Goal: Information Seeking & Learning: Find specific page/section

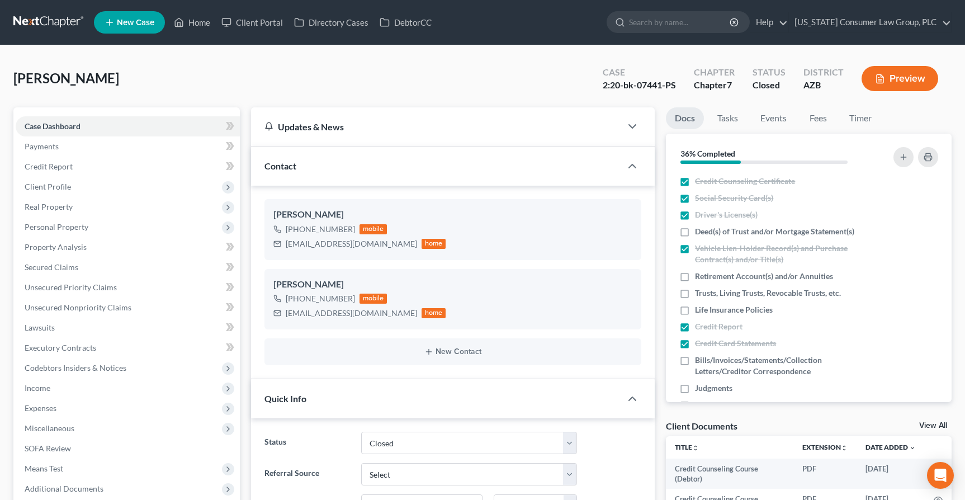
select select "2"
click at [661, 18] on input "search" at bounding box center [680, 22] width 102 height 21
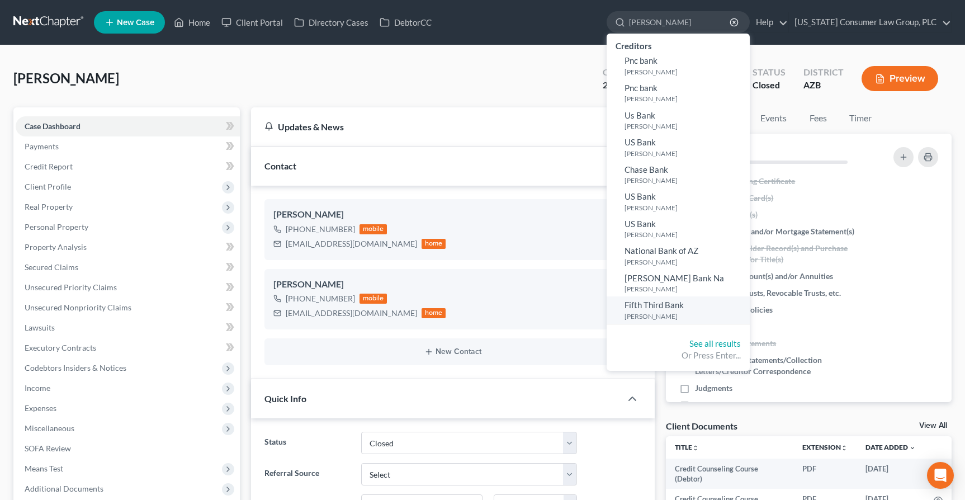
type input "[PERSON_NAME]"
click at [657, 313] on small "[PERSON_NAME]" at bounding box center [685, 316] width 122 height 10
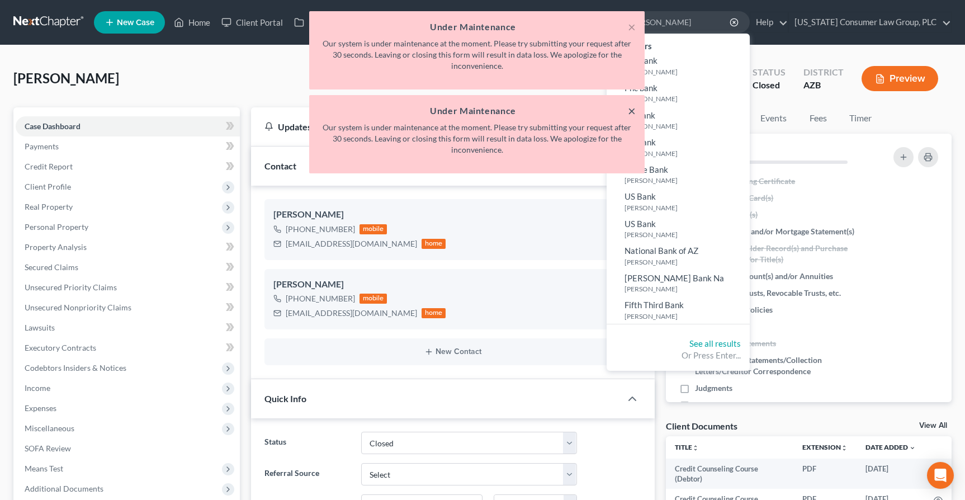
click at [631, 113] on button "×" at bounding box center [632, 110] width 8 height 13
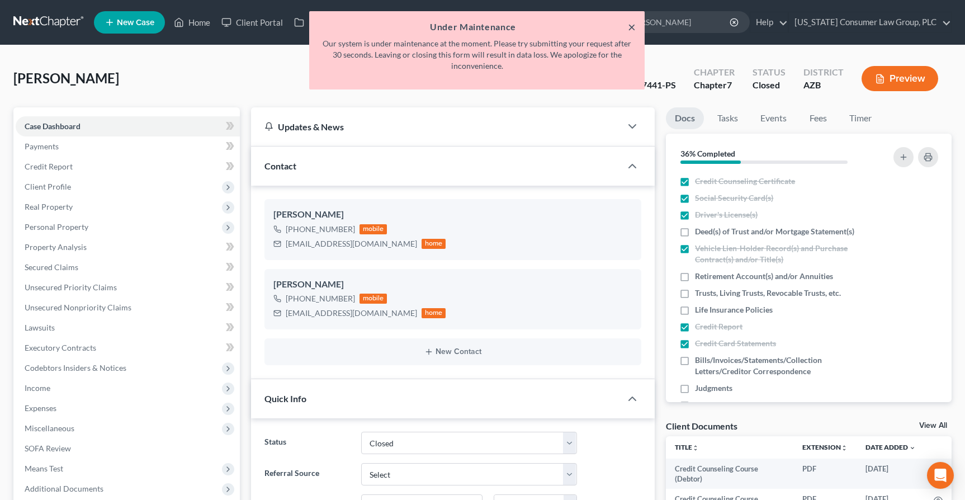
click at [633, 27] on button "×" at bounding box center [632, 26] width 8 height 13
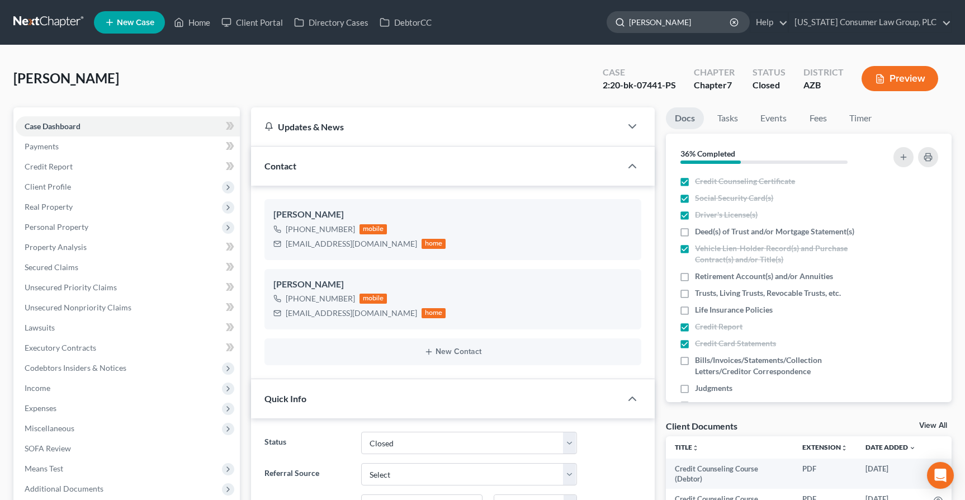
click at [692, 23] on input "[PERSON_NAME]" at bounding box center [680, 22] width 102 height 21
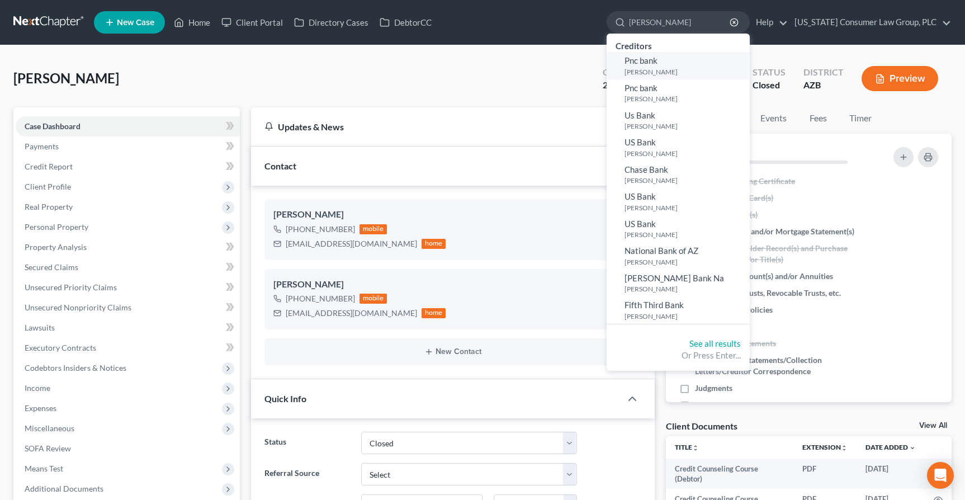
click at [657, 63] on span "Pnc bank" at bounding box center [640, 60] width 33 height 10
click at [736, 342] on link "See all results" at bounding box center [714, 343] width 51 height 10
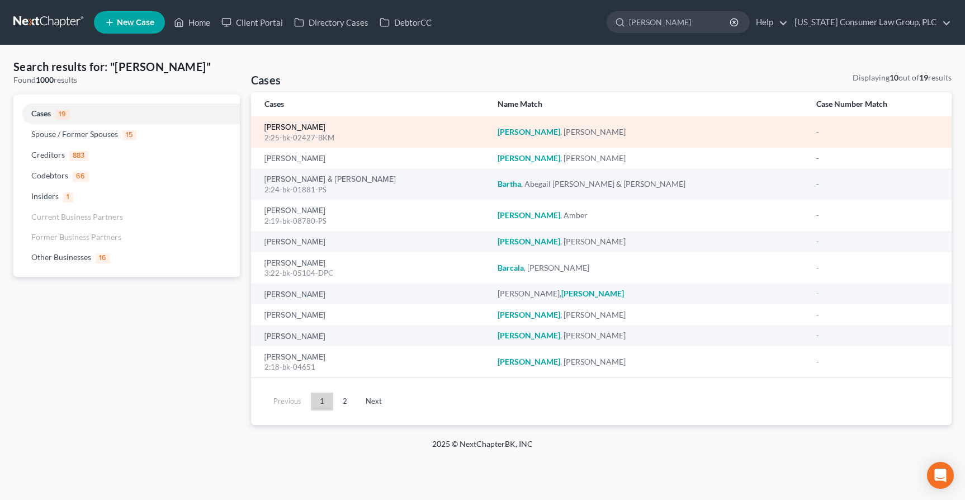
click at [298, 129] on link "[PERSON_NAME]" at bounding box center [294, 128] width 61 height 8
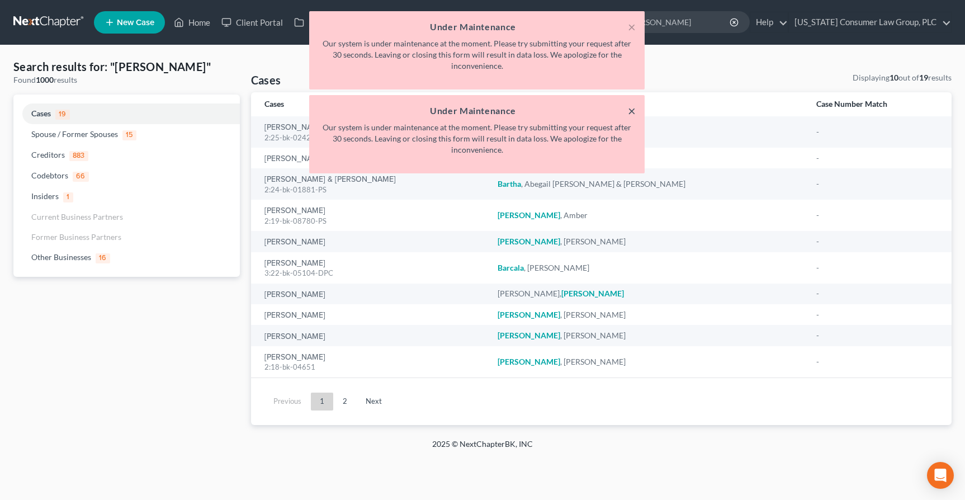
click at [630, 111] on button "×" at bounding box center [632, 110] width 8 height 13
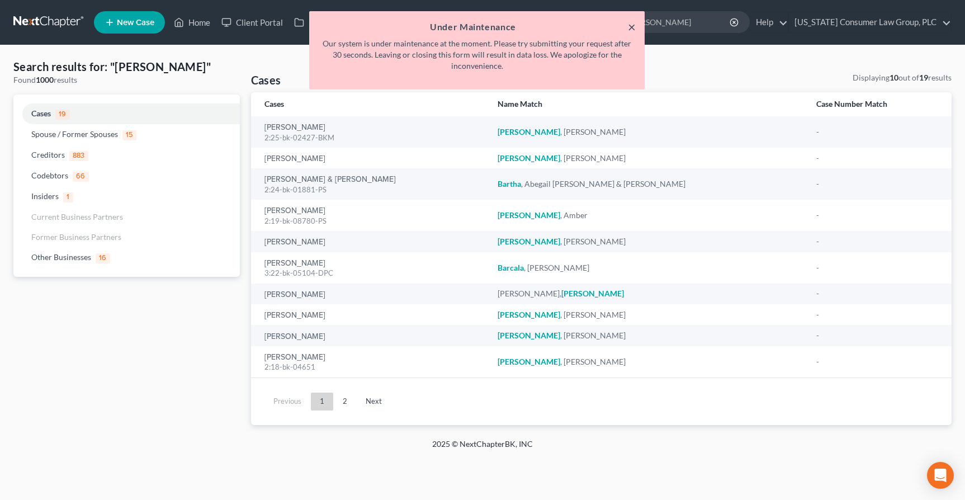
click at [630, 27] on button "×" at bounding box center [632, 26] width 8 height 13
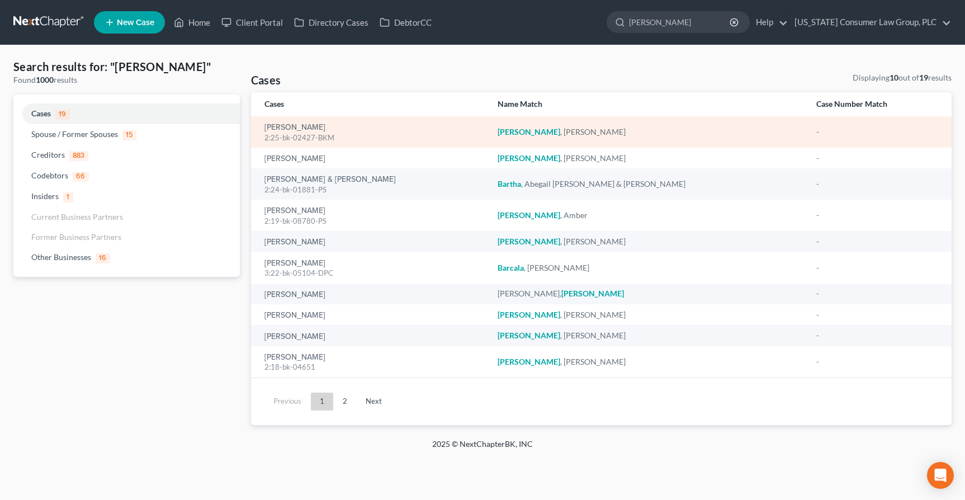
click at [301, 132] on div "2:25-bk-02427-BKM" at bounding box center [372, 137] width 216 height 11
click at [296, 131] on link "[PERSON_NAME]" at bounding box center [294, 128] width 61 height 8
click at [291, 129] on link "[PERSON_NAME]" at bounding box center [294, 128] width 61 height 8
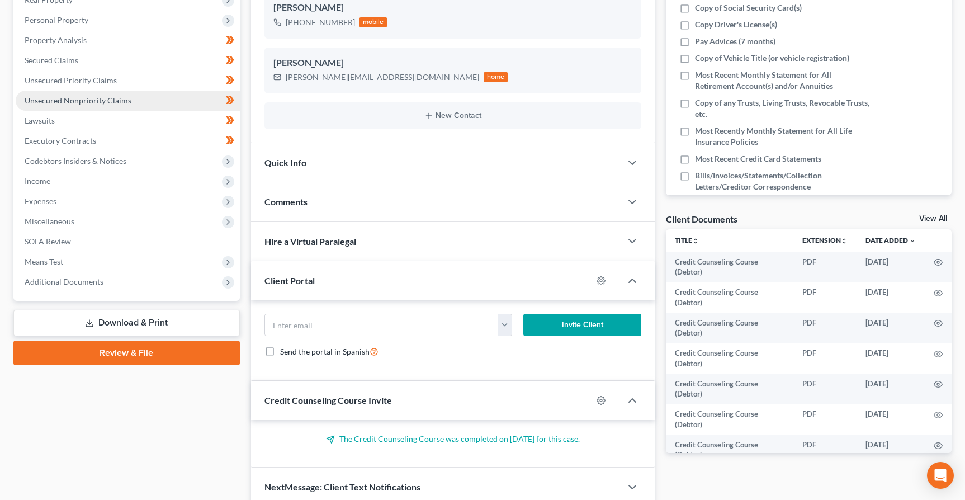
scroll to position [255, 0]
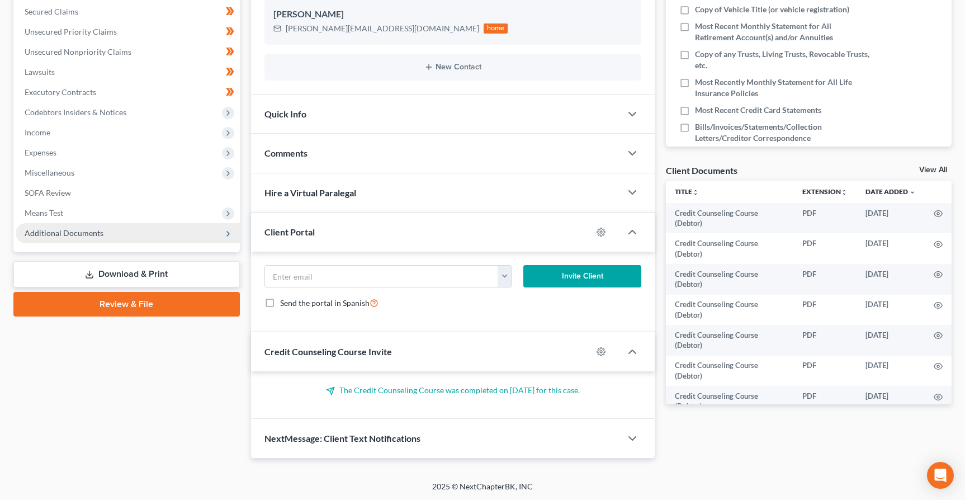
click at [63, 233] on span "Additional Documents" at bounding box center [64, 233] width 79 height 10
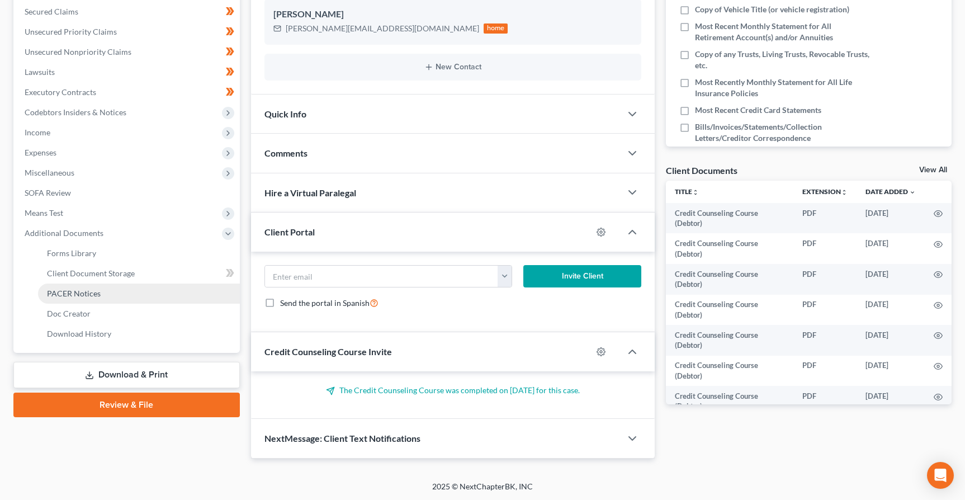
click at [88, 291] on span "PACER Notices" at bounding box center [74, 293] width 54 height 10
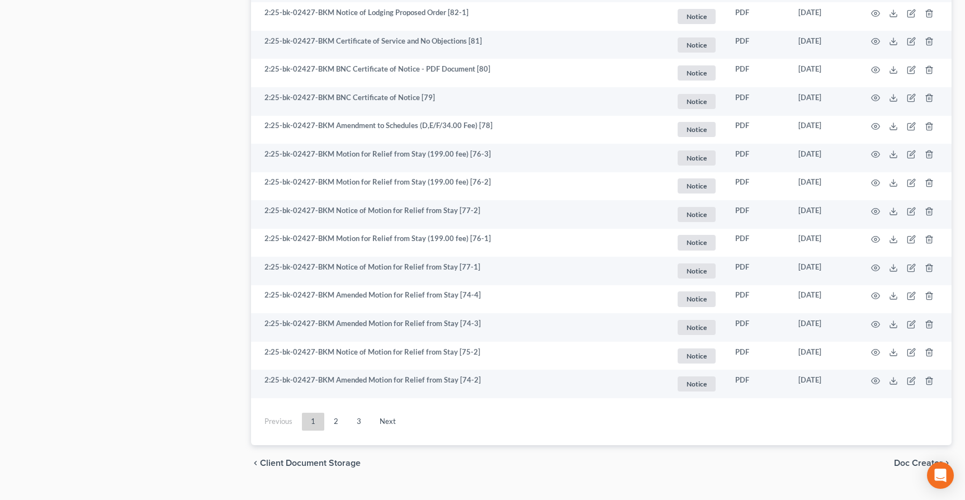
scroll to position [1983, 0]
click at [341, 424] on link "2" at bounding box center [336, 421] width 22 height 18
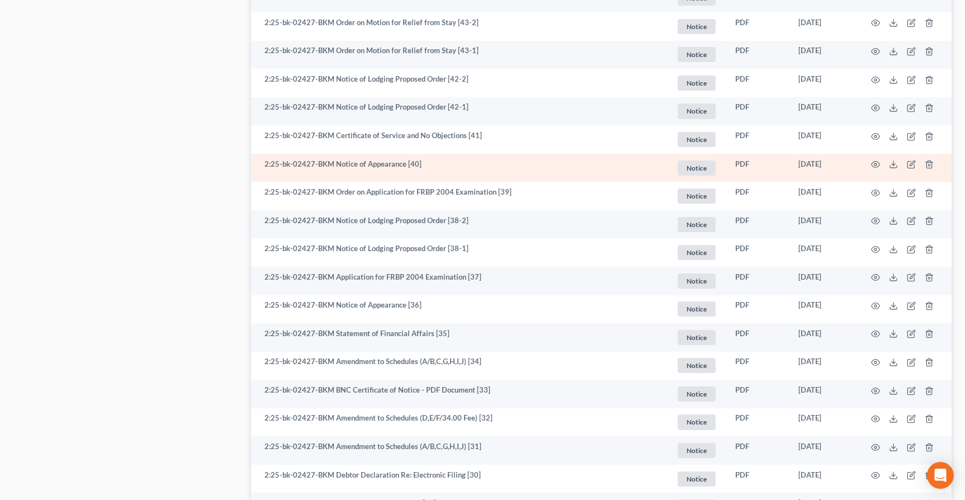
scroll to position [2020, 0]
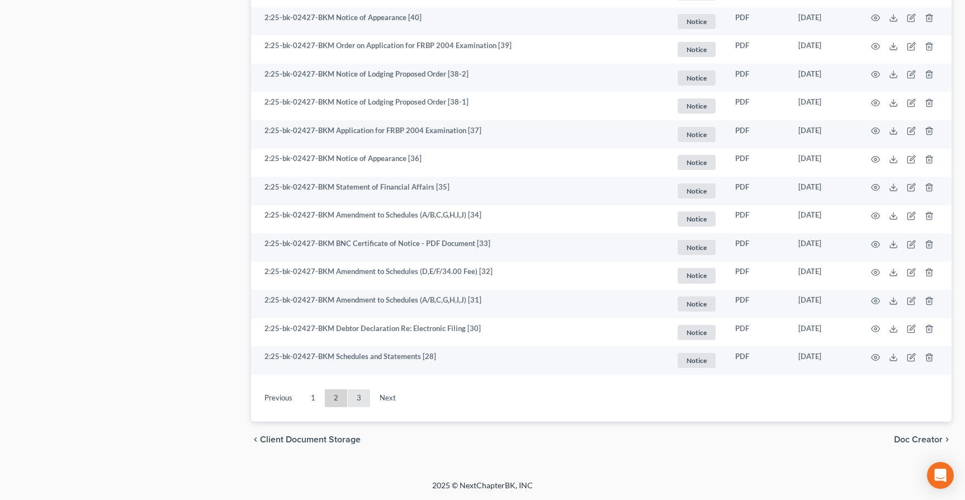
click at [358, 402] on link "3" at bounding box center [359, 398] width 22 height 18
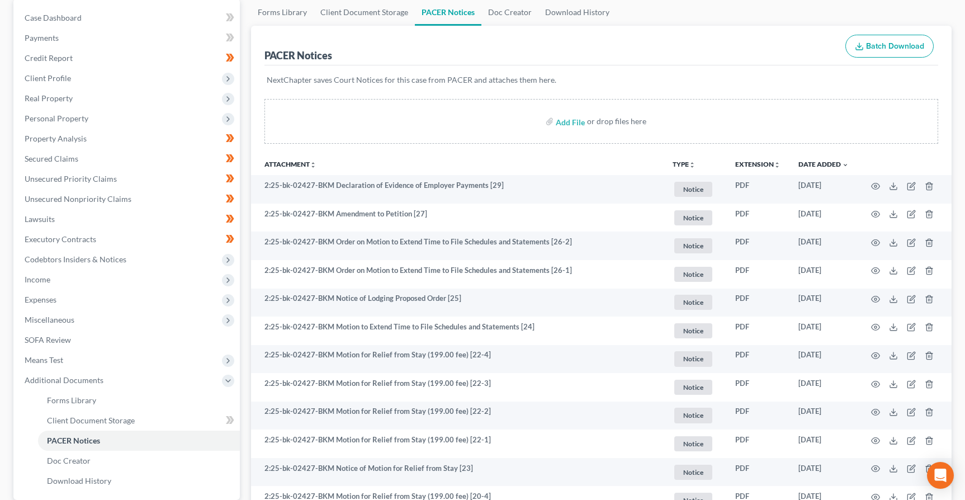
scroll to position [0, 0]
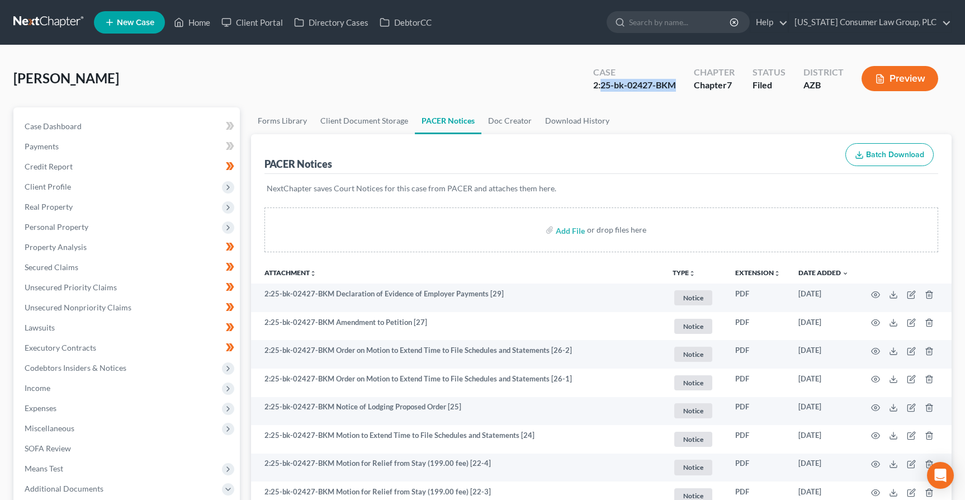
drag, startPoint x: 603, startPoint y: 87, endPoint x: 663, endPoint y: 96, distance: 61.1
click at [663, 96] on div "Case 2:25-bk-02427-BKM Chapter Chapter 7 Status Filed District AZB Preview" at bounding box center [766, 79] width 372 height 40
click at [477, 79] on div "Bartron, Brandon Upgraded Case 2:25-bk-02427-BKM Chapter Chapter 7 Status Filed…" at bounding box center [482, 83] width 938 height 49
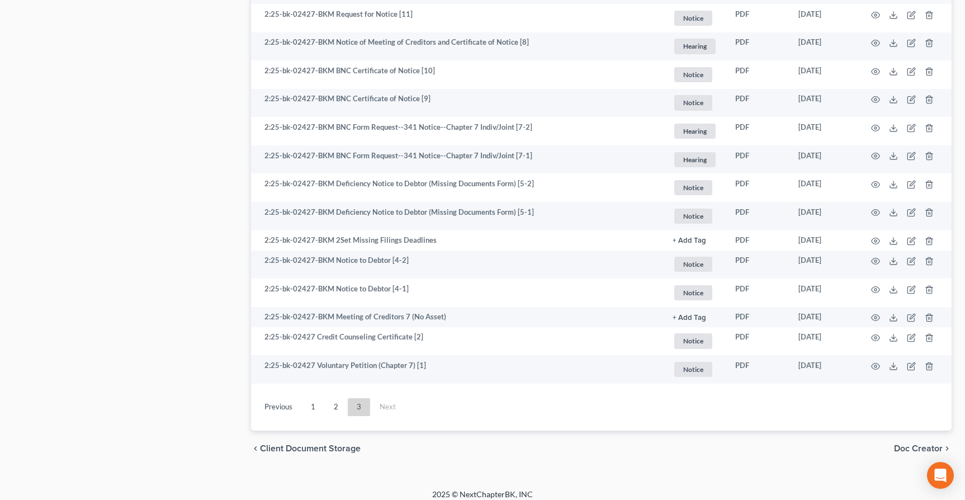
scroll to position [1051, 0]
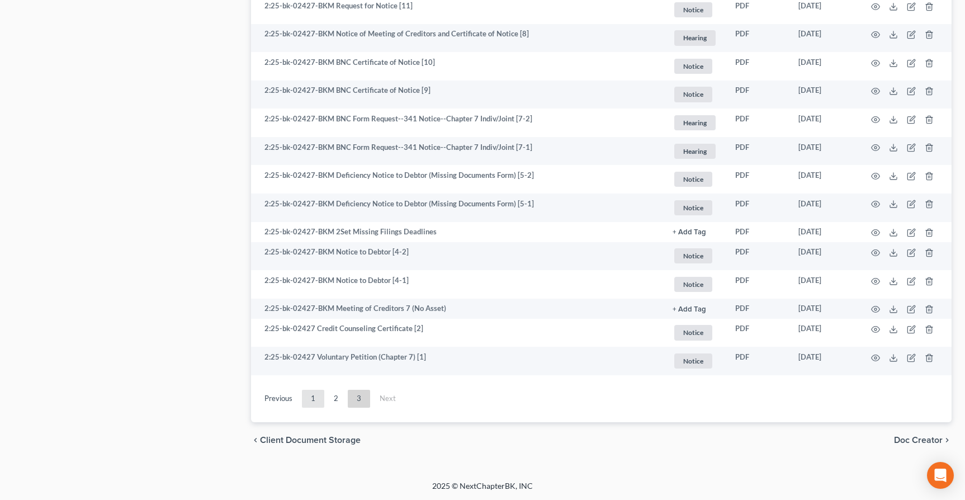
click at [312, 398] on link "1" at bounding box center [313, 399] width 22 height 18
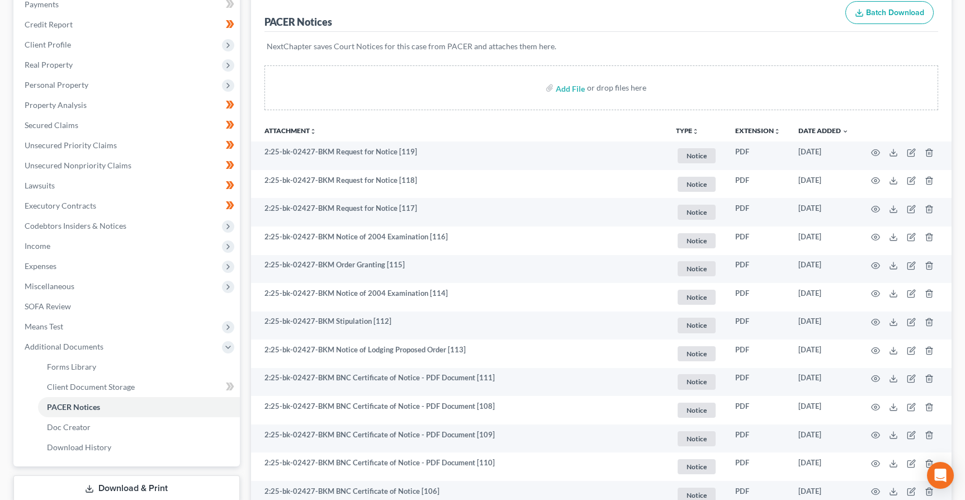
scroll to position [154, 0]
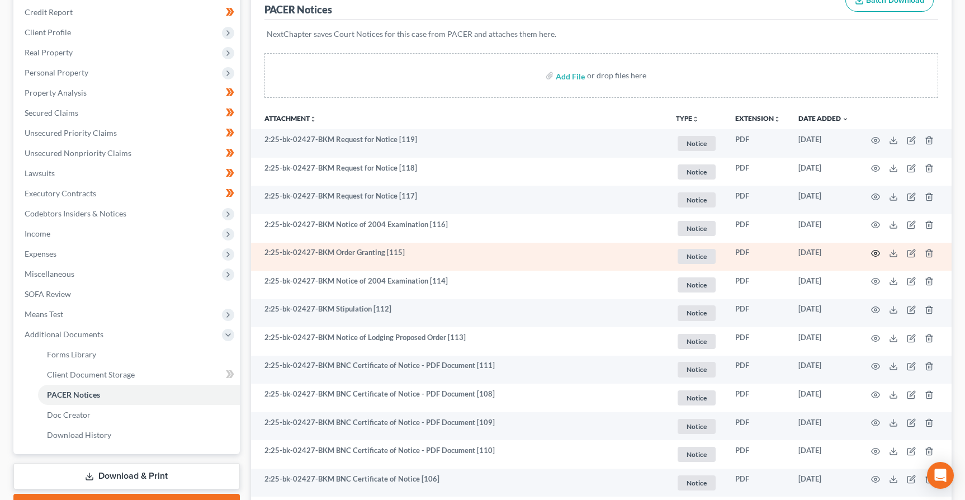
click at [875, 252] on icon "button" at bounding box center [875, 253] width 9 height 9
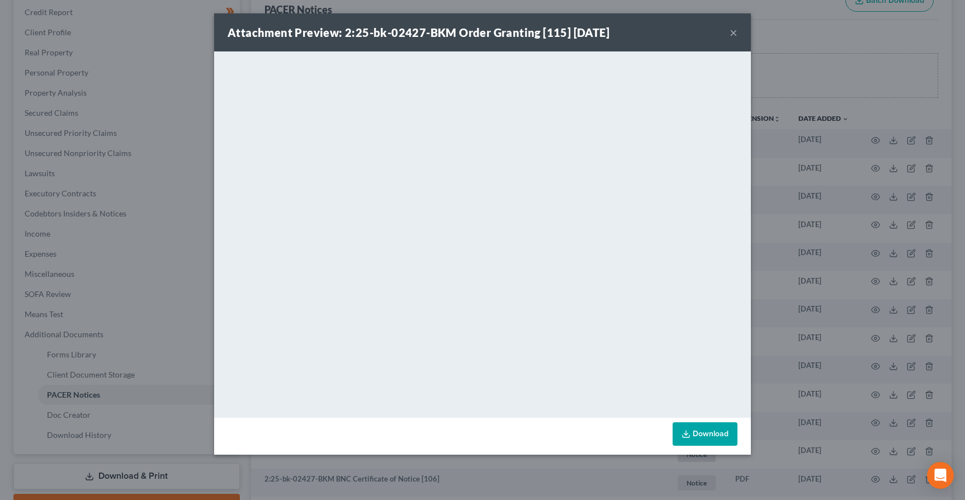
click at [733, 27] on button "×" at bounding box center [733, 32] width 8 height 13
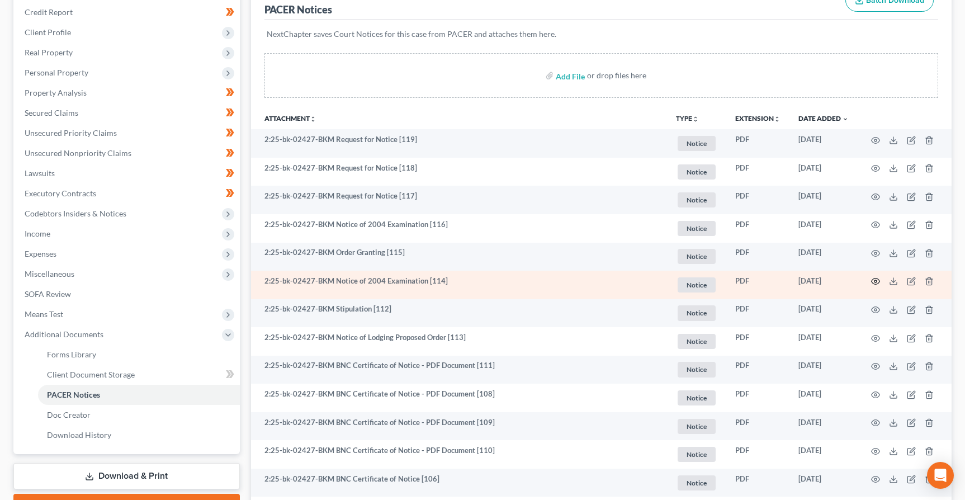
click at [874, 280] on circle "button" at bounding box center [875, 281] width 2 height 2
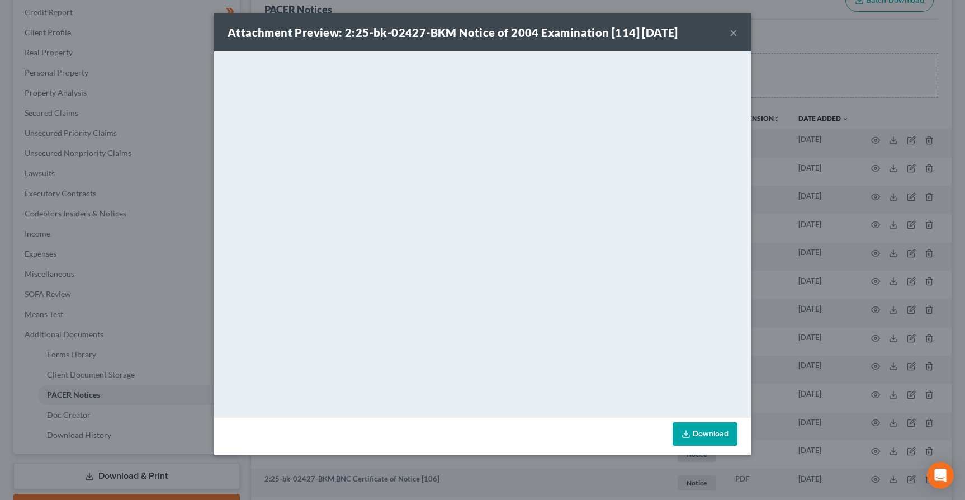
click at [731, 32] on button "×" at bounding box center [733, 32] width 8 height 13
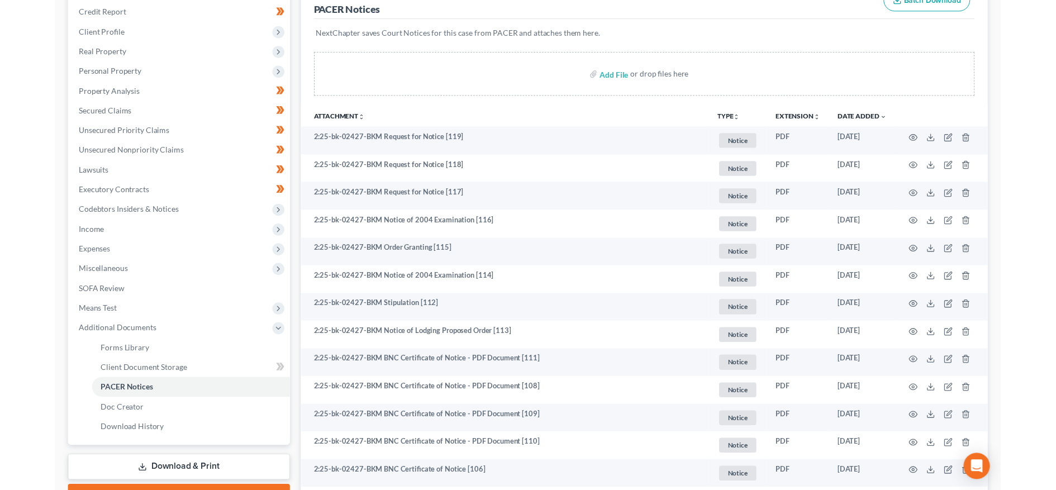
scroll to position [155, 0]
